Goal: Check status: Check status

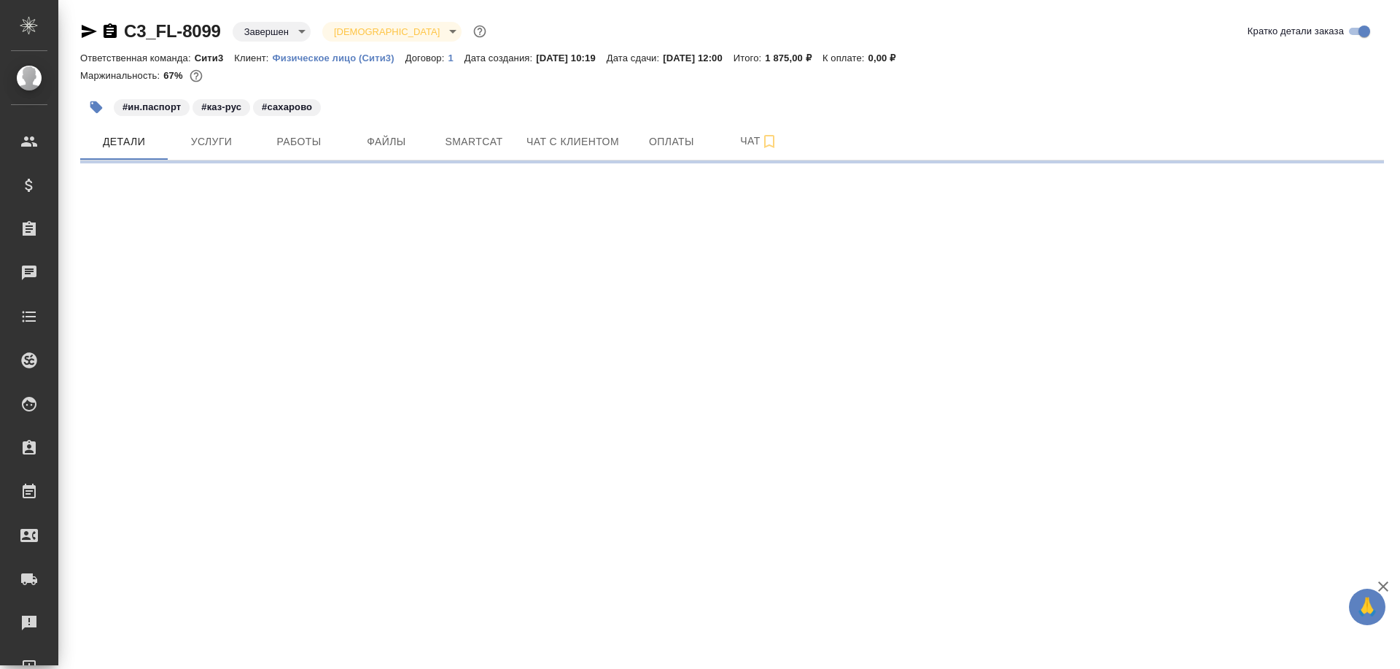
select select "RU"
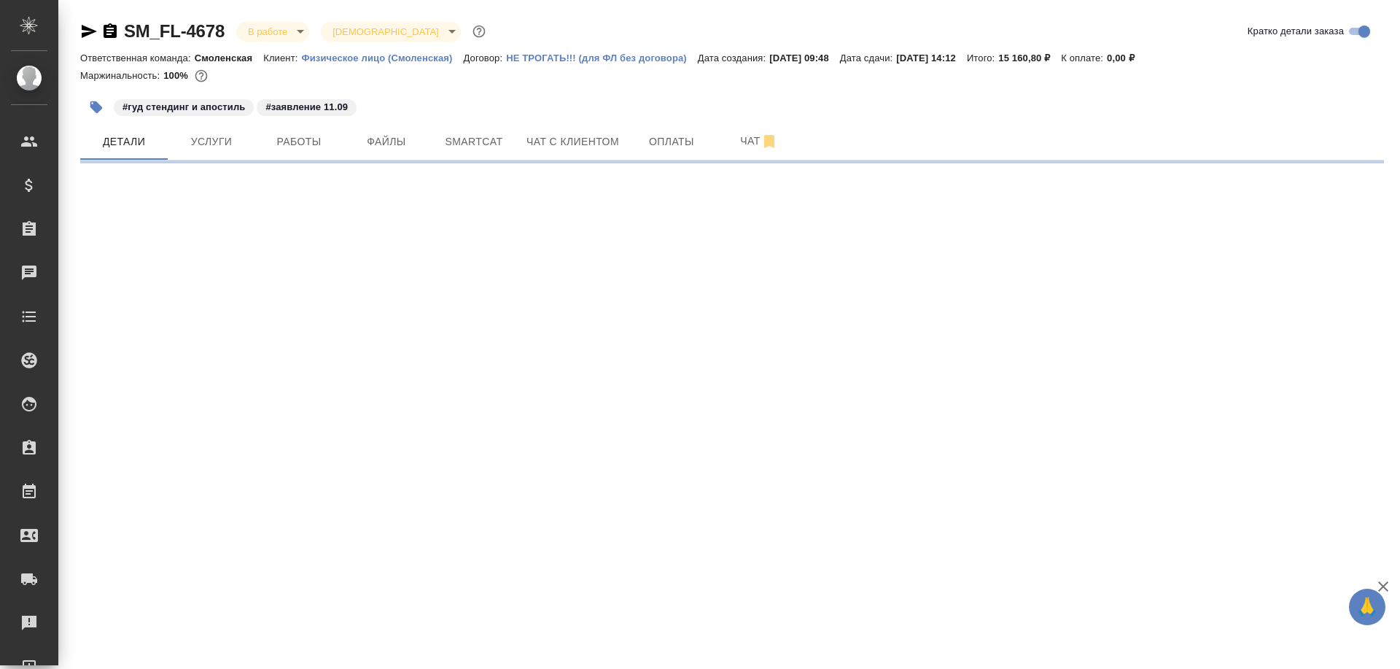
select select "RU"
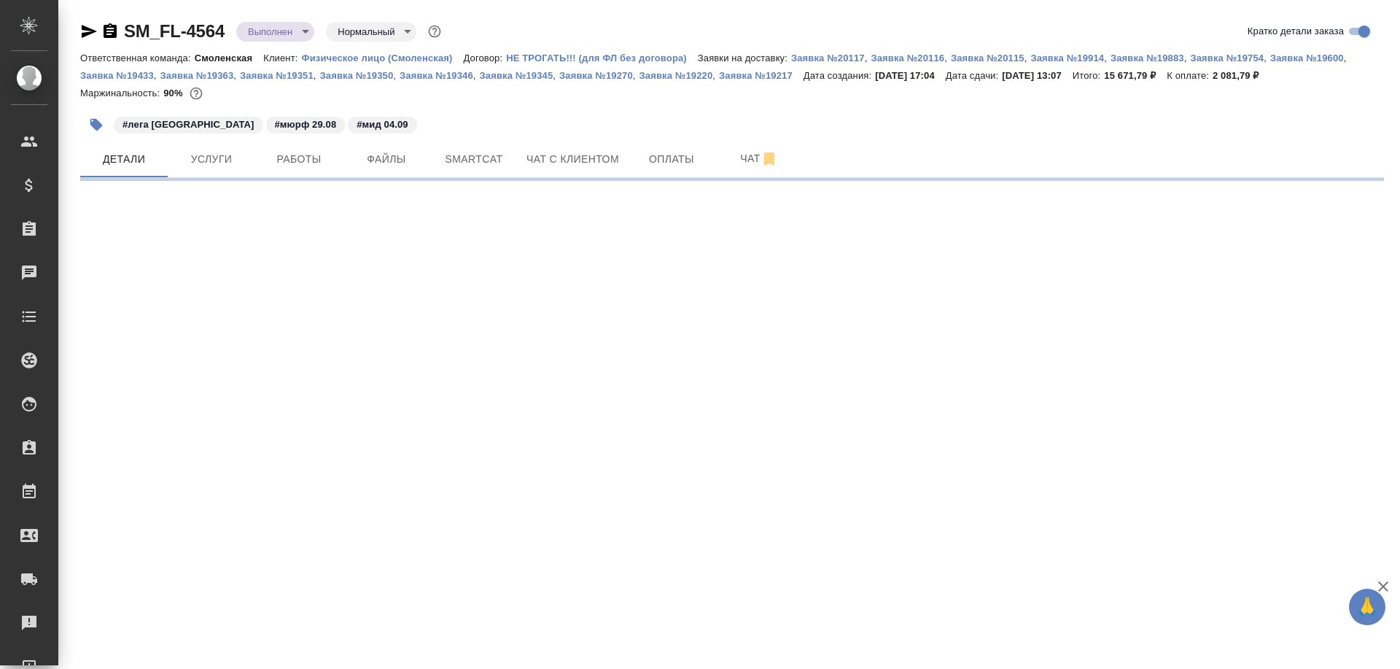
select select "RU"
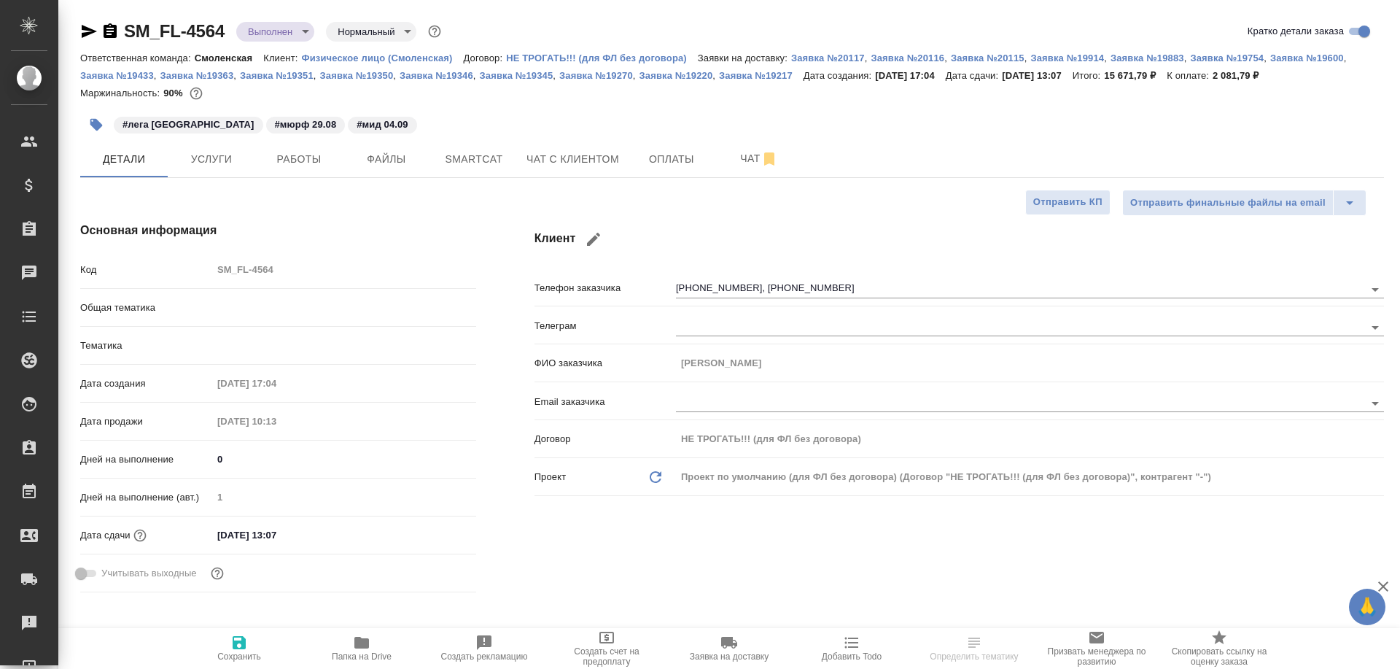
type textarea "x"
type input "Matveeva Anastasia"
type input "Бабкина Анастасия"
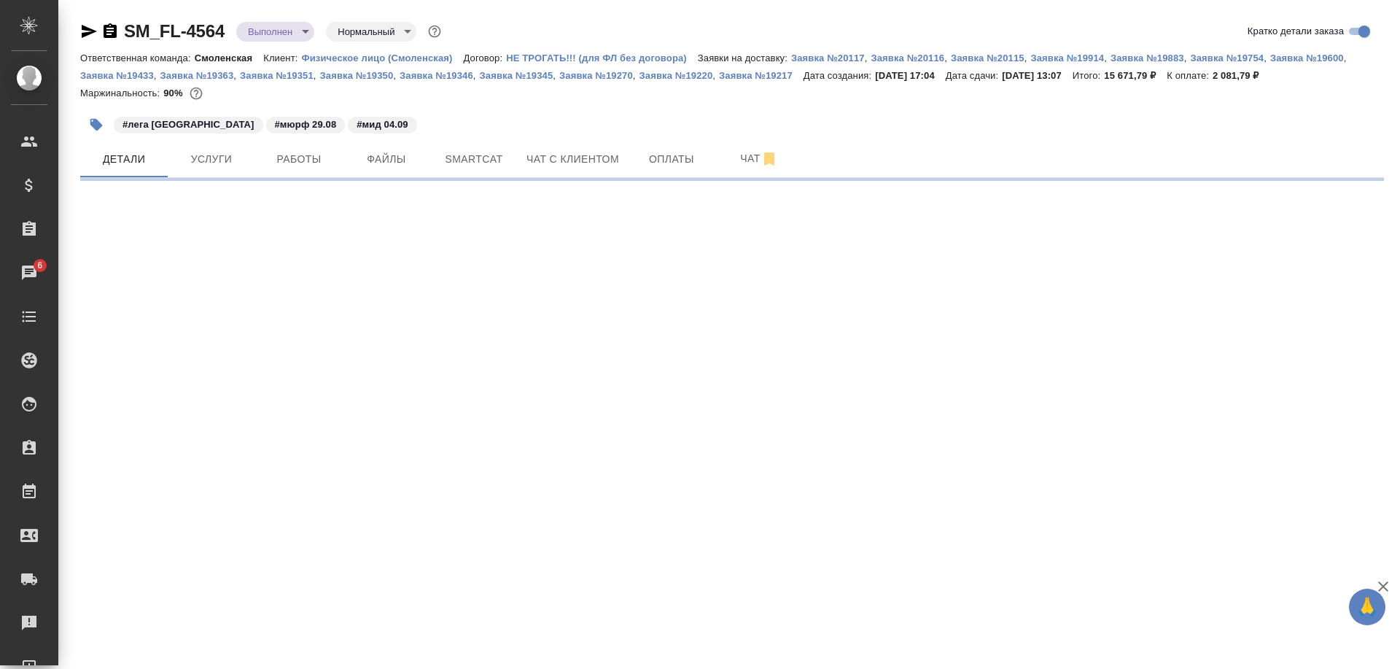
select select "RU"
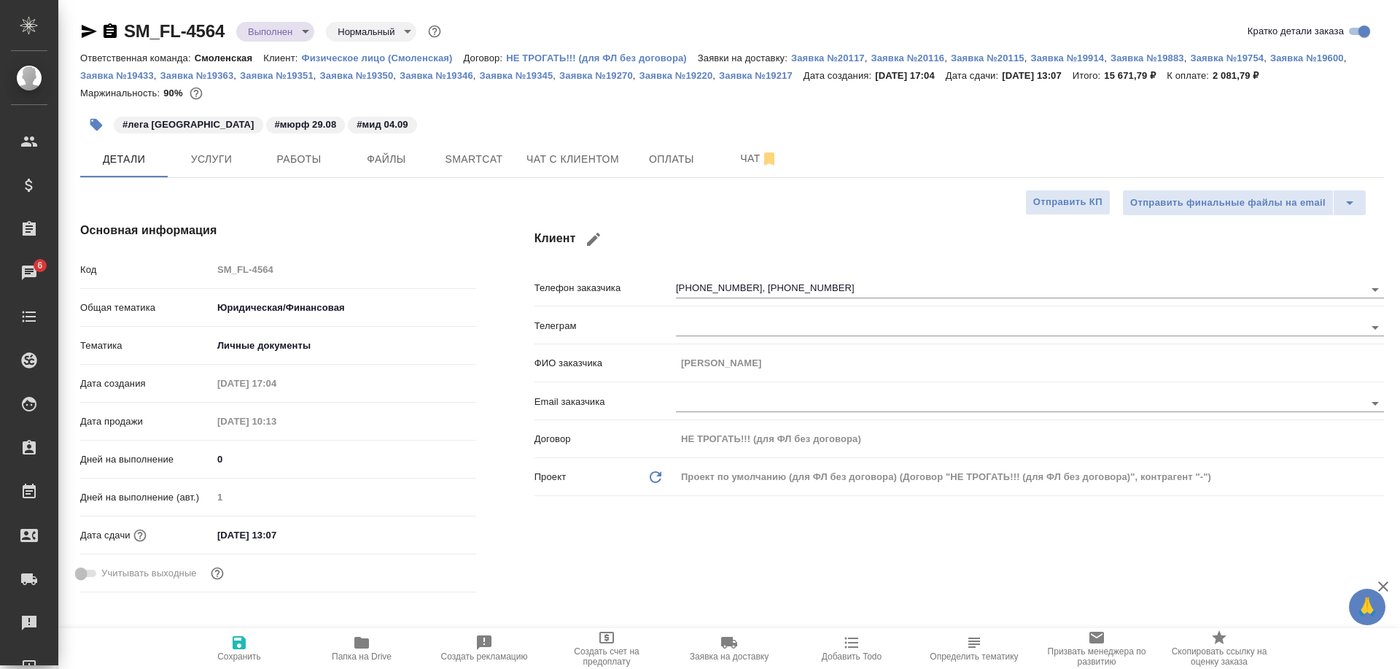
type textarea "x"
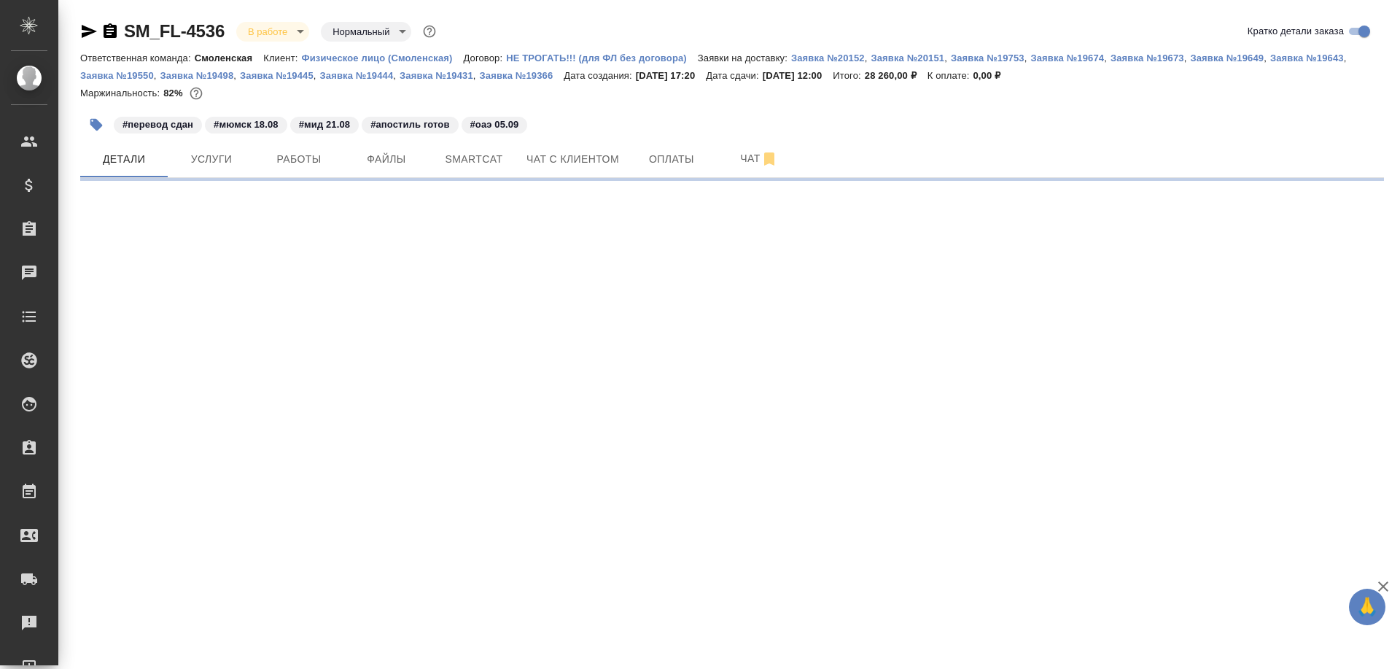
select select "RU"
